Goal: Task Accomplishment & Management: Use online tool/utility

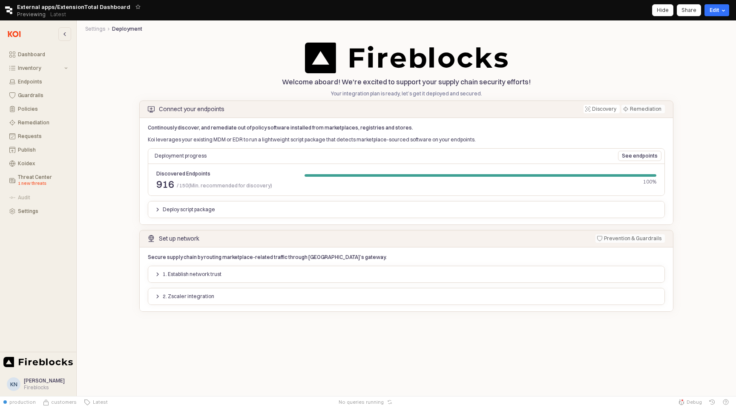
click at [193, 212] on p "Deploy script package" at bounding box center [189, 209] width 52 height 7
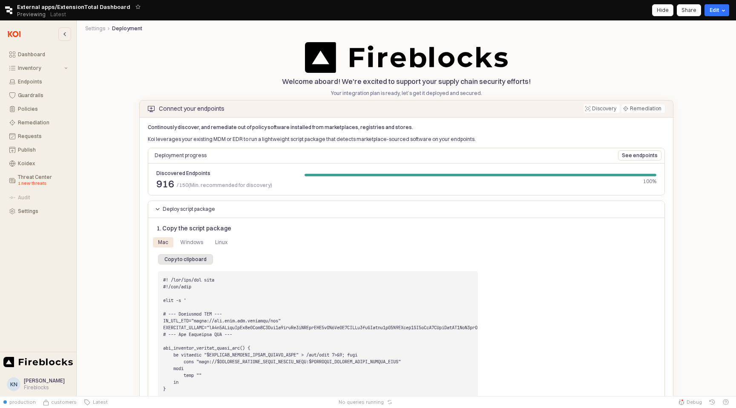
scroll to position [6, 0]
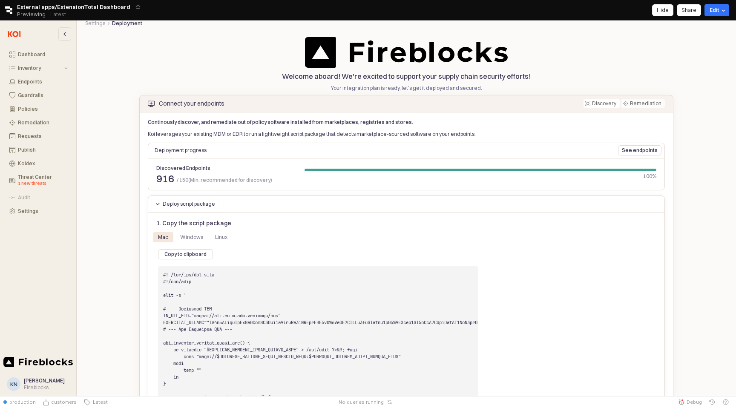
click at [193, 204] on p "Deploy script package" at bounding box center [189, 204] width 52 height 7
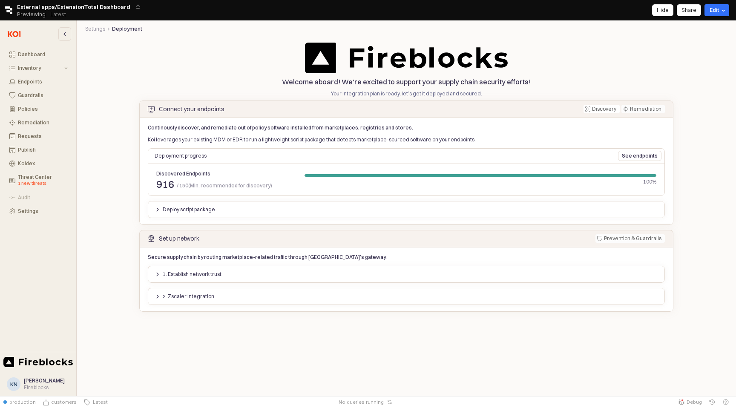
scroll to position [0, 0]
click at [189, 288] on div "2. Zscaler integration" at bounding box center [406, 296] width 517 height 17
click at [189, 296] on p "2. Zscaler integration" at bounding box center [189, 296] width 52 height 7
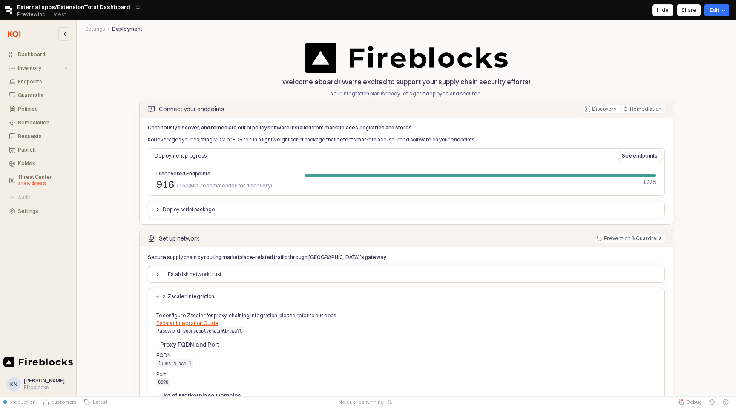
scroll to position [193, 0]
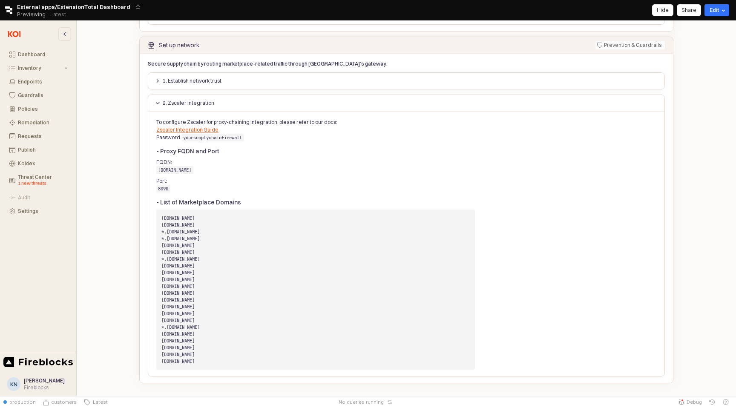
click at [257, 294] on pre "[DOMAIN_NAME] [DOMAIN_NAME] *.[DOMAIN_NAME] *.[DOMAIN_NAME] [DOMAIN_NAME] [DOMA…" at bounding box center [315, 290] width 319 height 160
click at [304, 281] on pre "[DOMAIN_NAME] [DOMAIN_NAME] *.[DOMAIN_NAME] *.[DOMAIN_NAME] [DOMAIN_NAME] [DOMA…" at bounding box center [315, 290] width 319 height 160
